Goal: Task Accomplishment & Management: Manage account settings

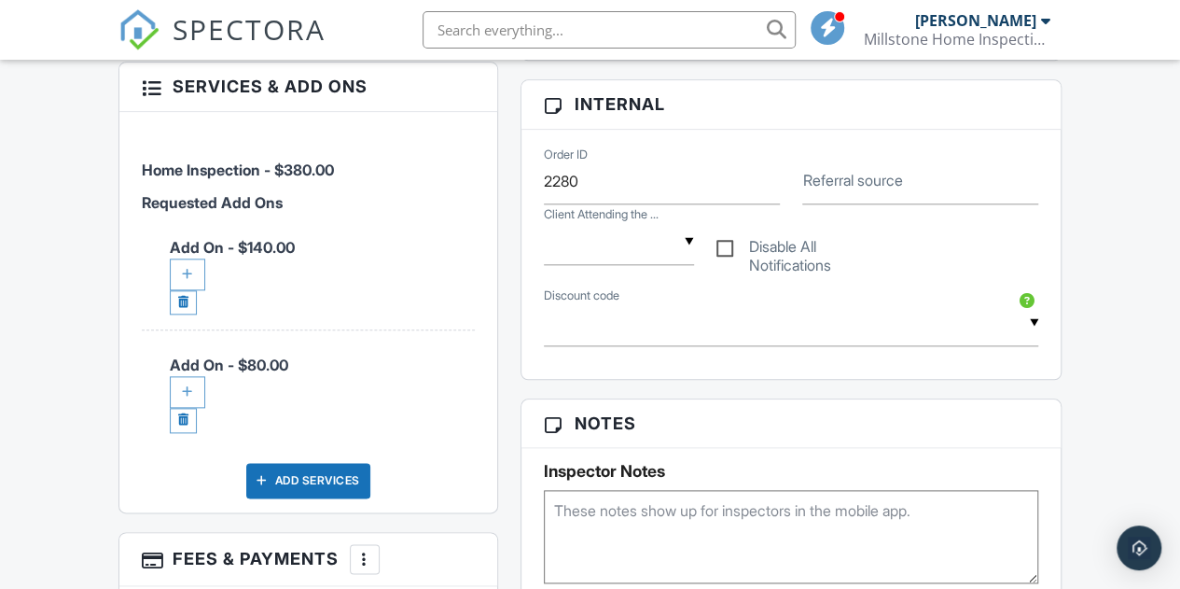
scroll to position [933, 0]
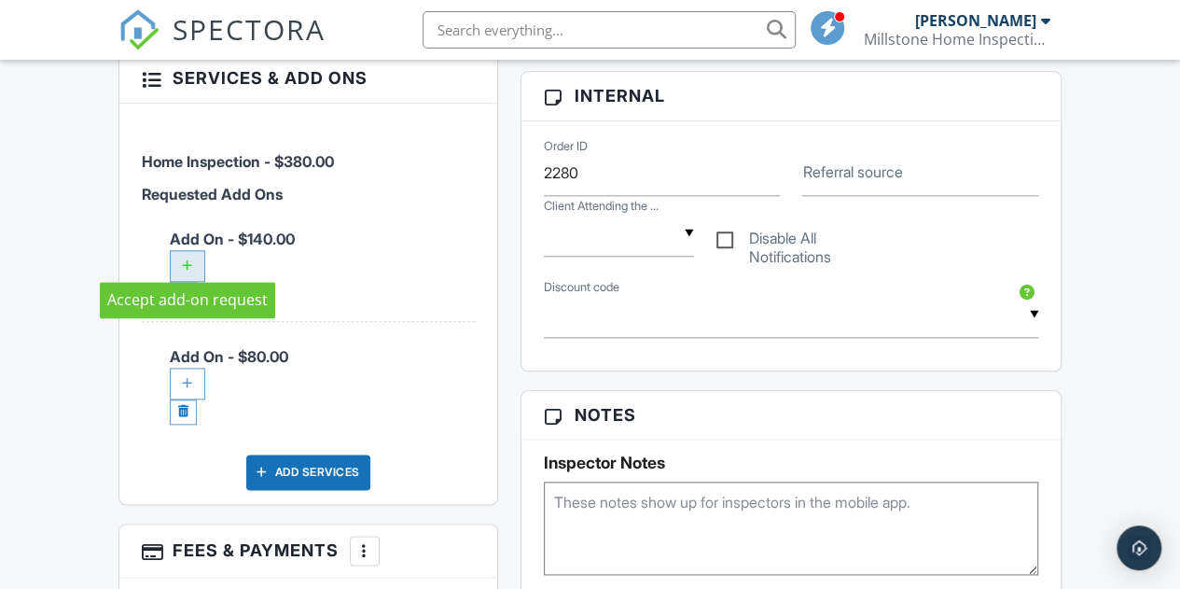
click at [192, 250] on div at bounding box center [187, 266] width 35 height 32
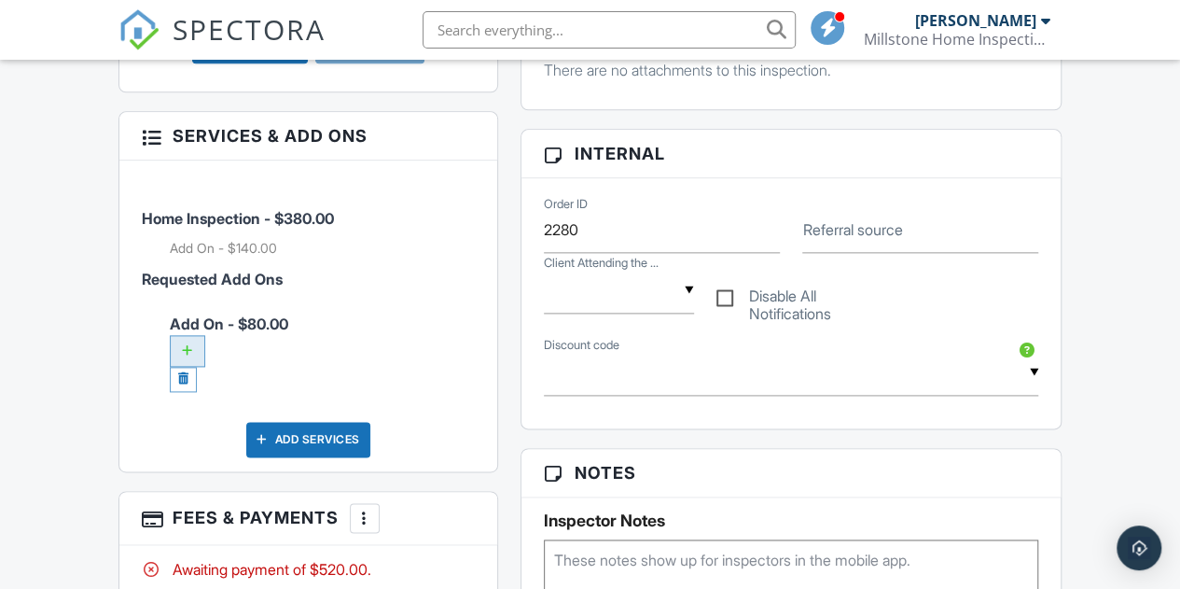
click at [191, 335] on div at bounding box center [187, 351] width 35 height 32
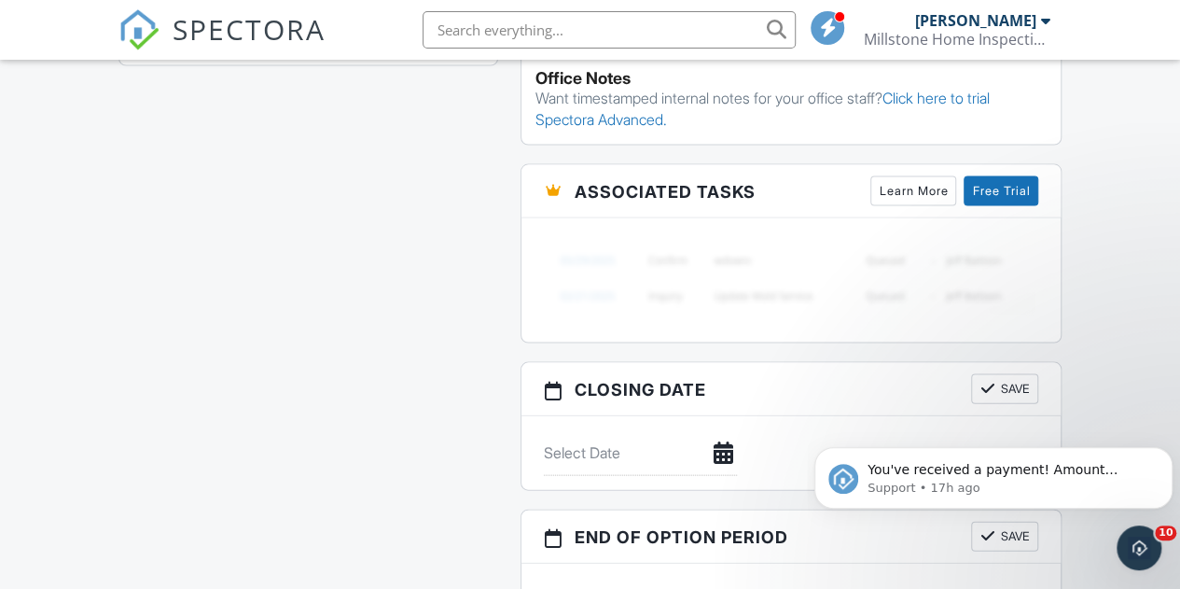
scroll to position [2377, 0]
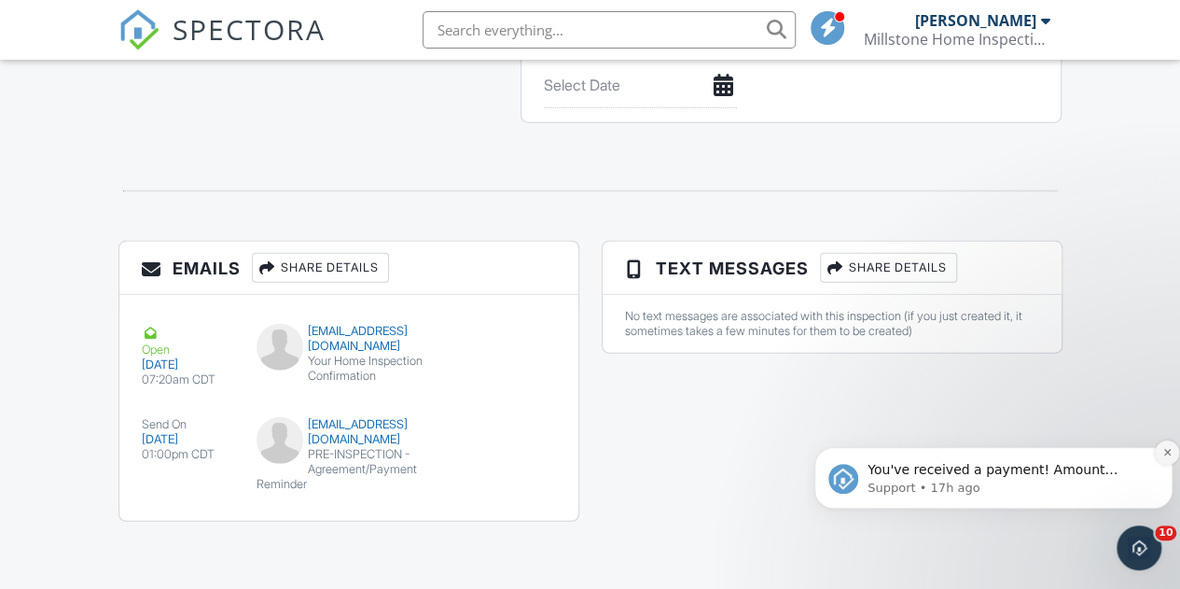
click at [1165, 452] on icon "Dismiss notification" at bounding box center [1168, 452] width 10 height 10
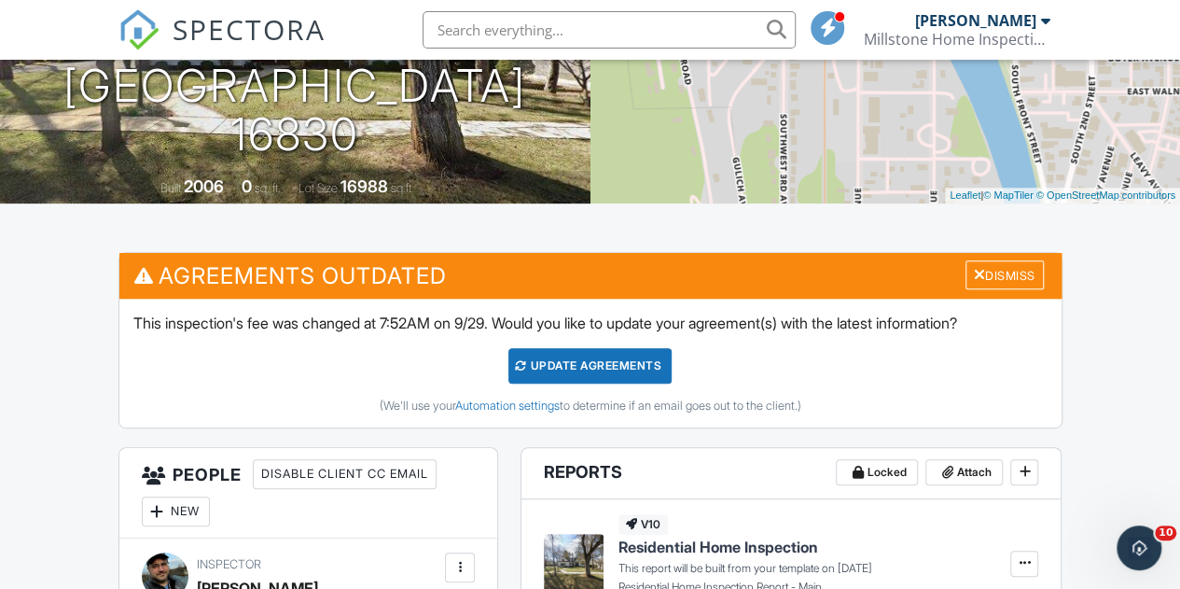
scroll to position [0, 0]
